Goal: Find specific page/section

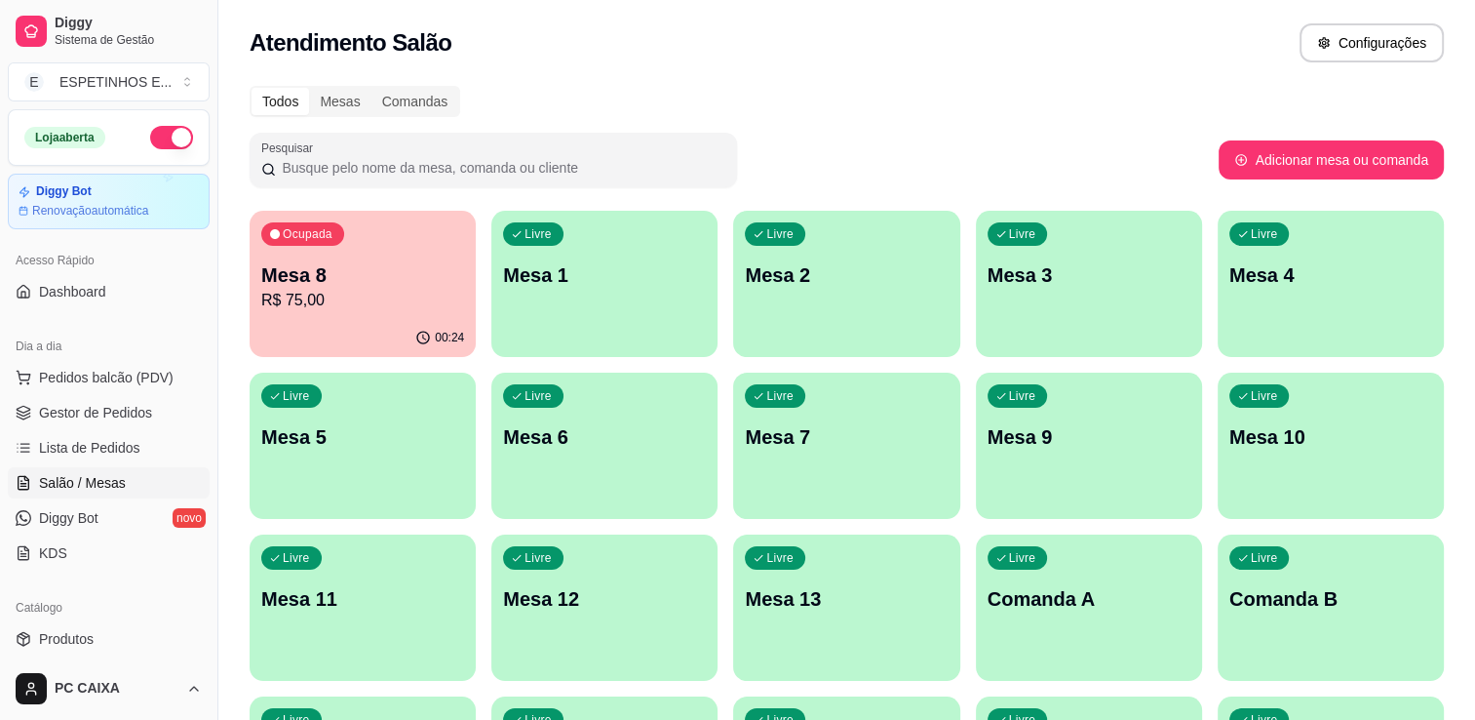
click at [967, 51] on div "Atendimento Salão Configurações" at bounding box center [847, 42] width 1194 height 39
